Goal: Task Accomplishment & Management: Manage account settings

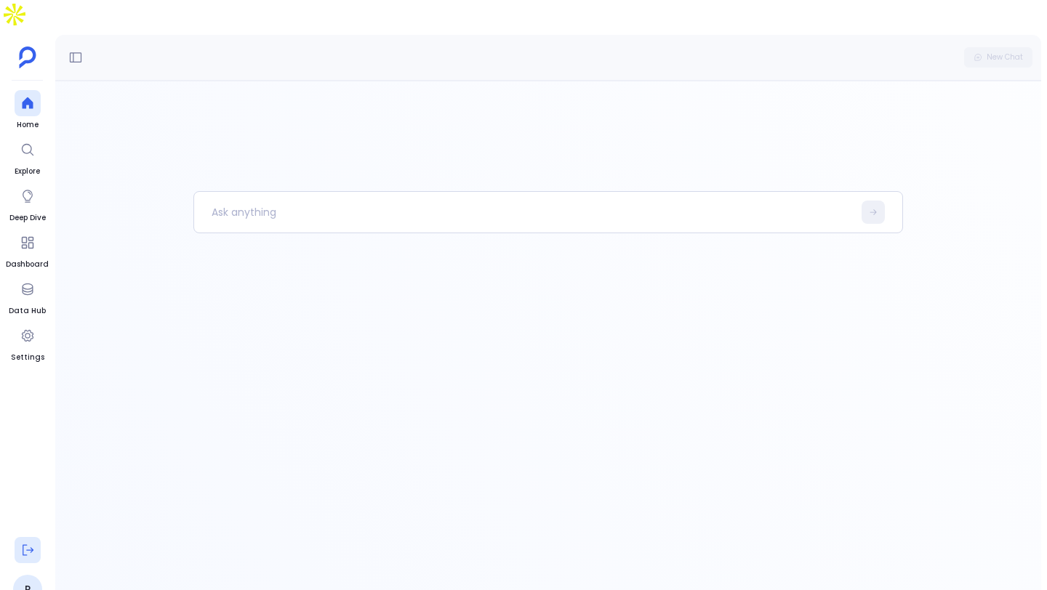
click at [31, 545] on icon at bounding box center [28, 550] width 11 height 11
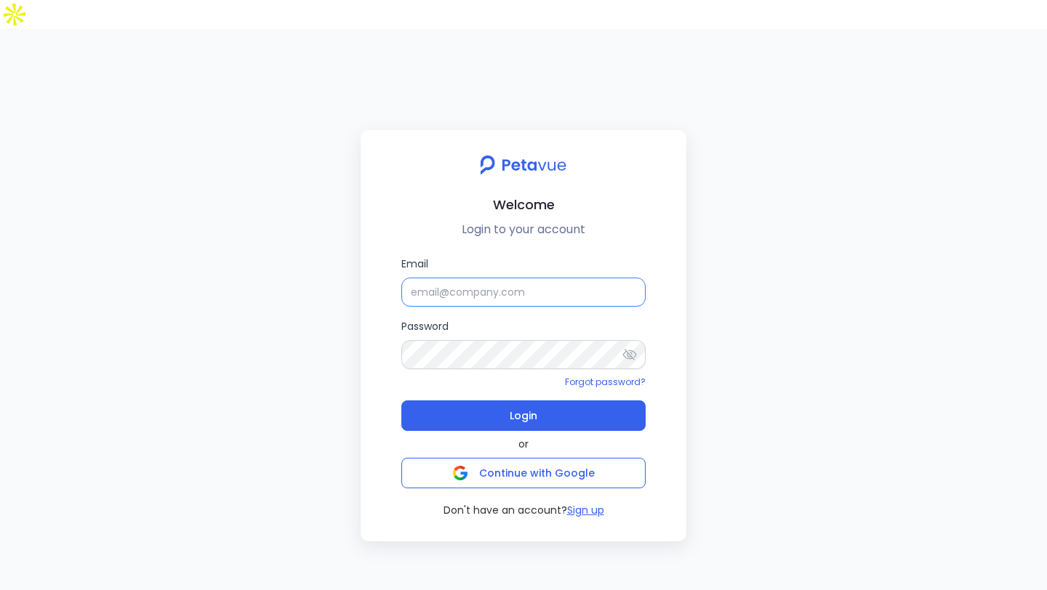
click at [487, 278] on input "Email" at bounding box center [523, 292] width 244 height 29
type input "[EMAIL_ADDRESS][DOMAIN_NAME]"
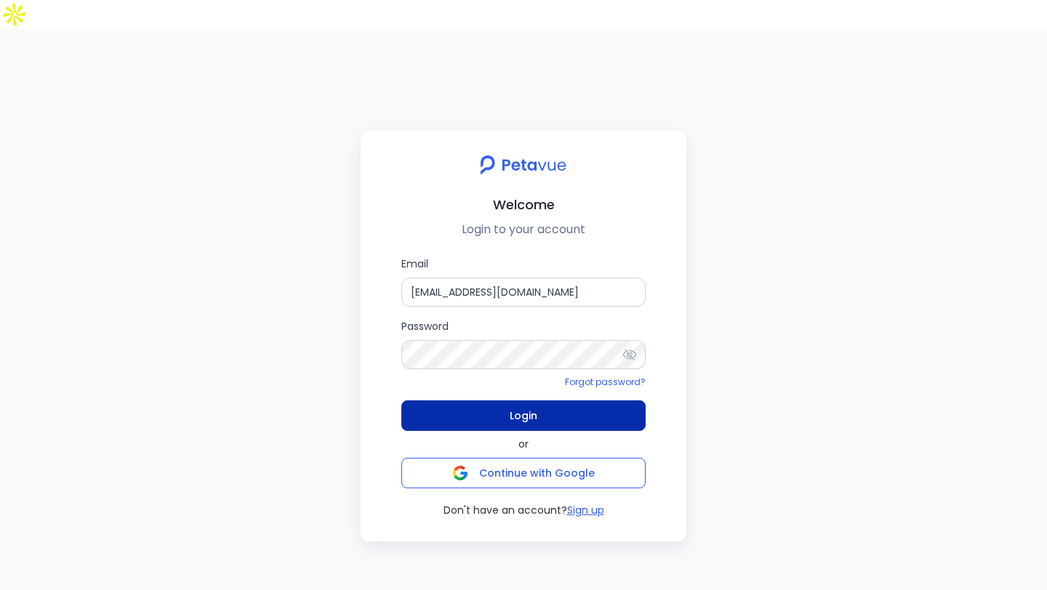
click at [558, 401] on button "Login" at bounding box center [523, 416] width 244 height 31
